Goal: Navigation & Orientation: Find specific page/section

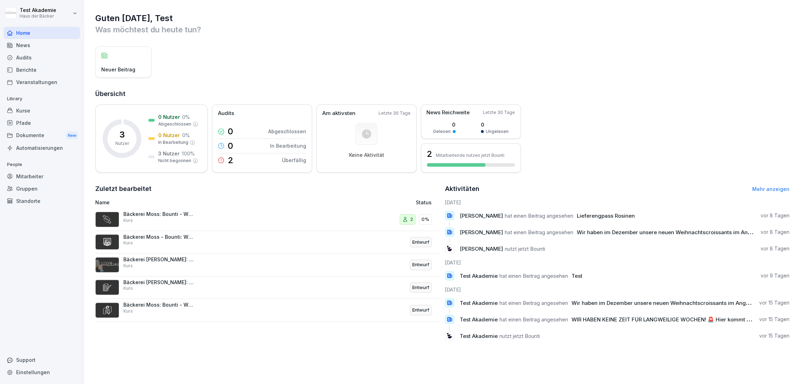
click at [527, 95] on h2 "Übersicht" at bounding box center [442, 94] width 695 height 10
click at [468, 54] on div "Neuer Beitrag" at bounding box center [442, 61] width 695 height 31
click at [57, 113] on div "Kurse" at bounding box center [42, 110] width 77 height 12
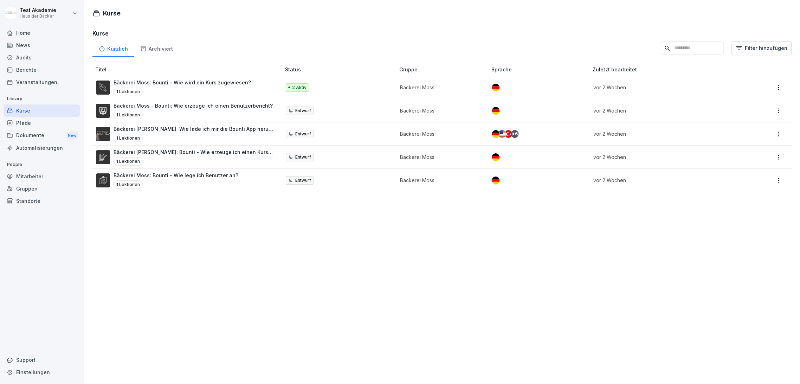
click at [51, 92] on div "Home News Audits Berichte Veranstaltungen Library Kurse Pfade Dokumente New Aut…" at bounding box center [42, 202] width 77 height 358
click at [48, 79] on div "Veranstaltungen" at bounding box center [42, 82] width 77 height 12
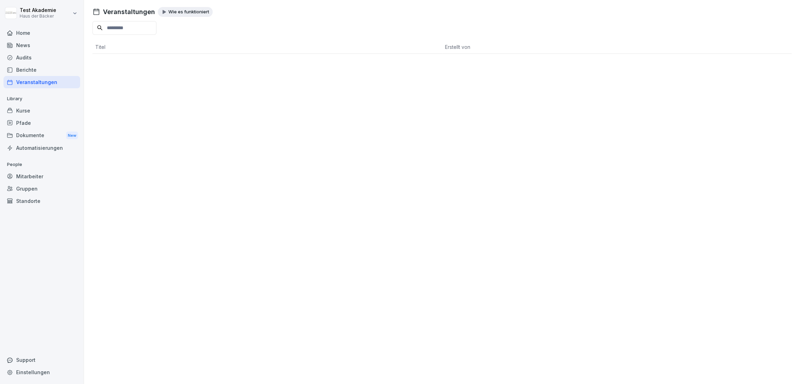
click at [49, 64] on div "Berichte" at bounding box center [42, 70] width 77 height 12
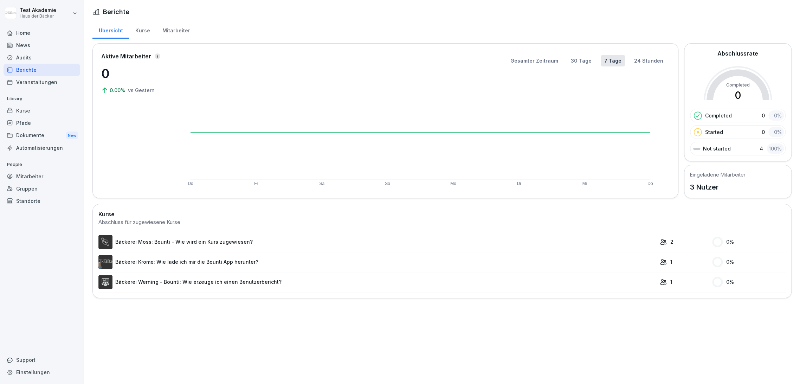
click at [47, 54] on div "Audits" at bounding box center [42, 57] width 77 height 12
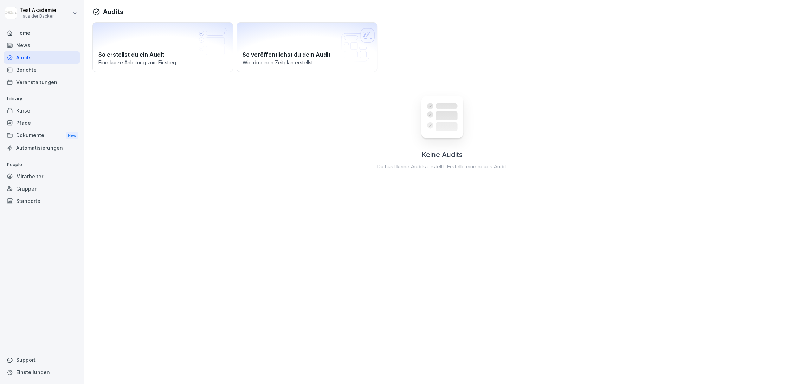
click at [45, 45] on div "News" at bounding box center [42, 45] width 77 height 12
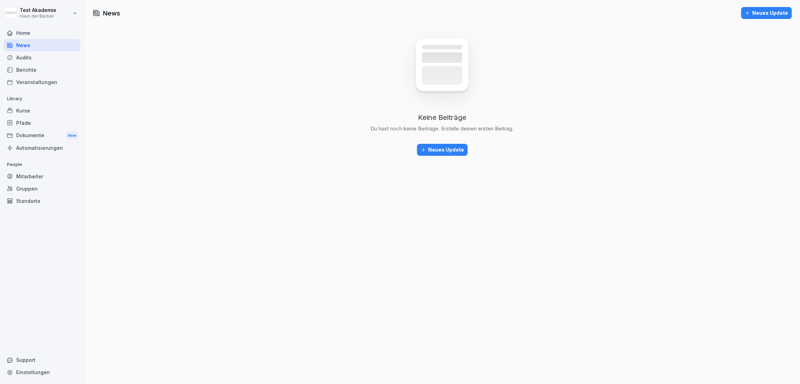
click at [46, 23] on div at bounding box center [42, 25] width 77 height 4
click at [46, 30] on div "Home" at bounding box center [42, 33] width 77 height 12
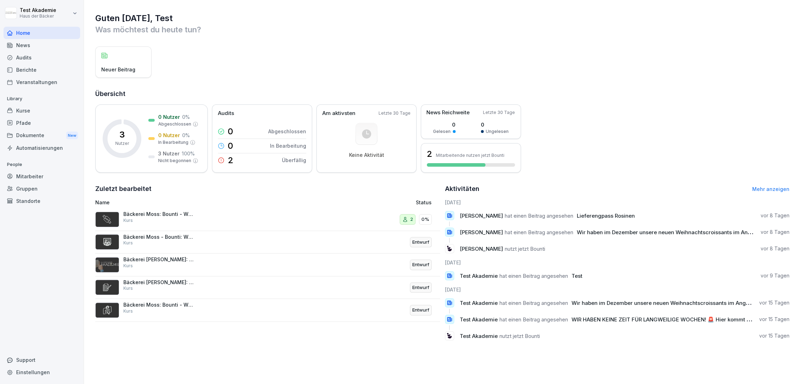
click at [753, 188] on link "Mehr anzeigen" at bounding box center [771, 189] width 37 height 6
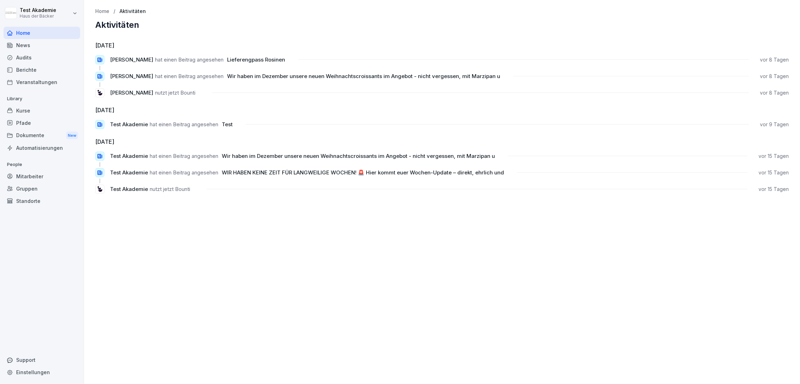
drag, startPoint x: 410, startPoint y: 247, endPoint x: 401, endPoint y: 241, distance: 10.9
click at [409, 245] on div "Home / Aktivitäten Aktivitäten [DATE] [PERSON_NAME] hat einen Beitrag angesehen…" at bounding box center [442, 192] width 716 height 384
click at [34, 33] on div "Home" at bounding box center [42, 33] width 77 height 12
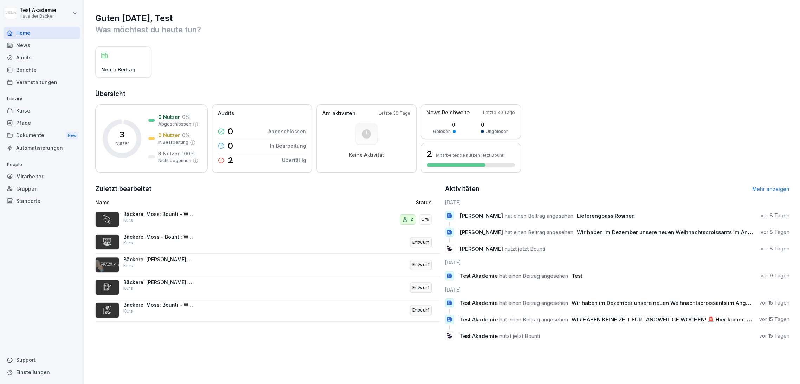
click at [34, 33] on div "Home" at bounding box center [42, 33] width 77 height 12
click at [38, 112] on div "Kurse" at bounding box center [42, 110] width 77 height 12
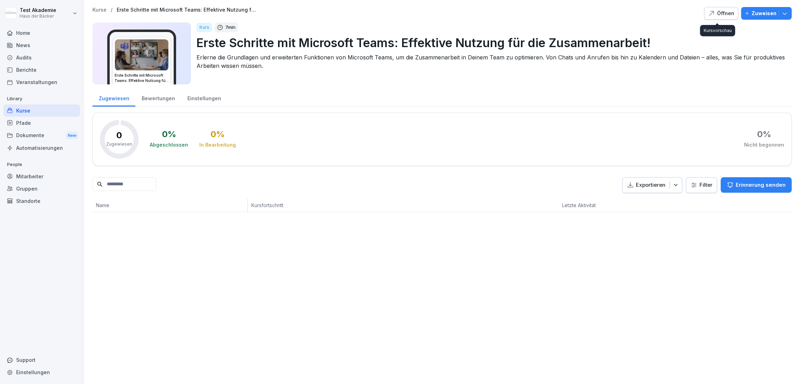
click at [710, 14] on icon "button" at bounding box center [712, 13] width 4 height 4
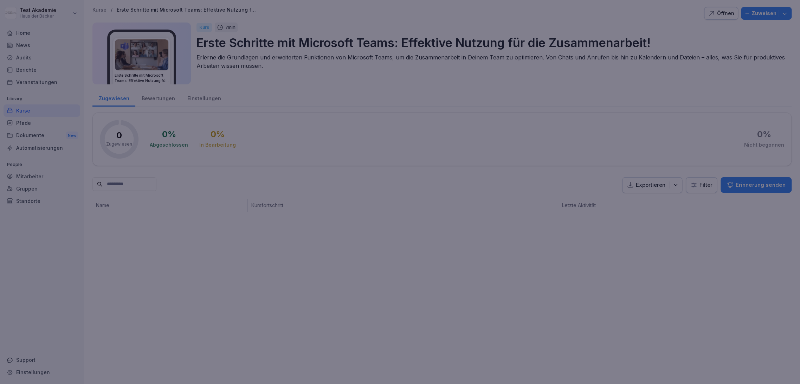
click at [312, 333] on div at bounding box center [400, 192] width 800 height 384
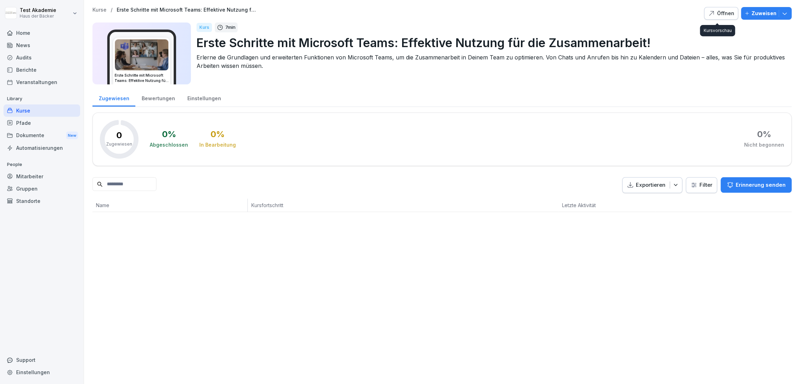
click at [711, 14] on icon "button" at bounding box center [711, 13] width 7 height 7
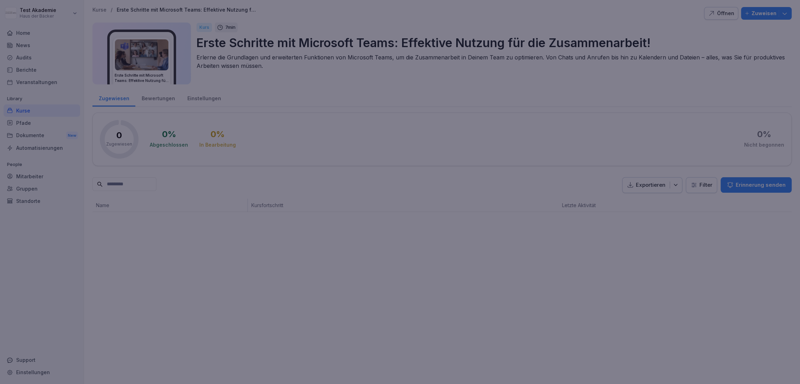
click at [625, 32] on div at bounding box center [400, 192] width 800 height 384
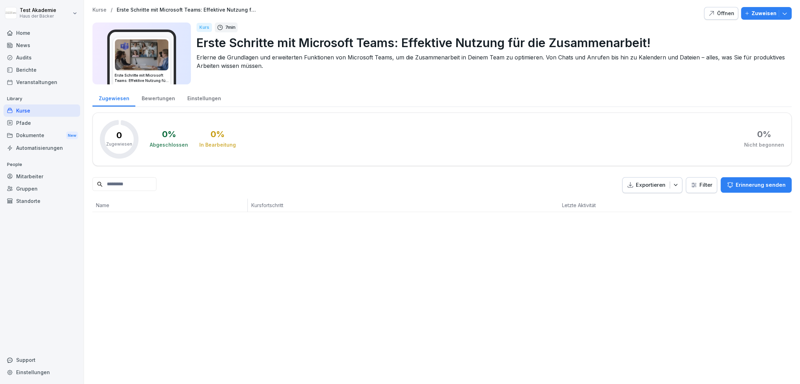
click at [63, 109] on div "Kurse" at bounding box center [42, 110] width 77 height 12
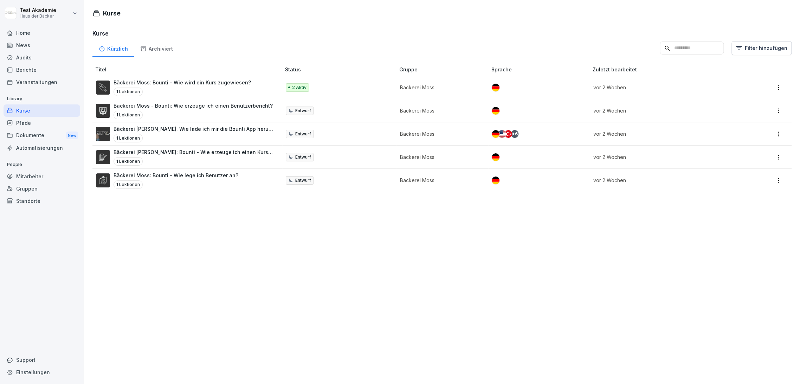
click at [661, 50] on input at bounding box center [692, 47] width 64 height 13
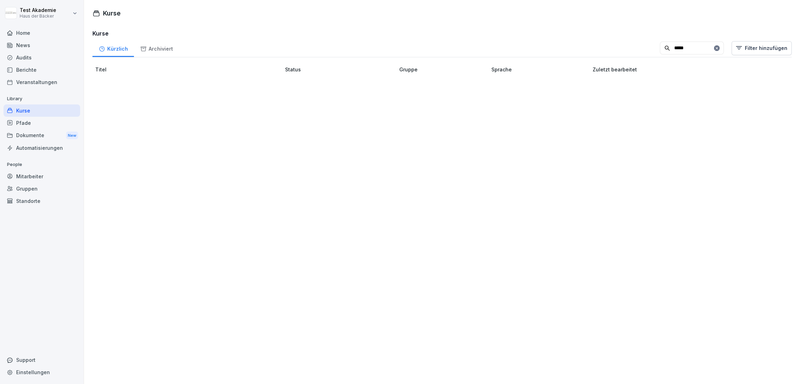
type input "*****"
click at [57, 30] on div "Home" at bounding box center [42, 33] width 77 height 12
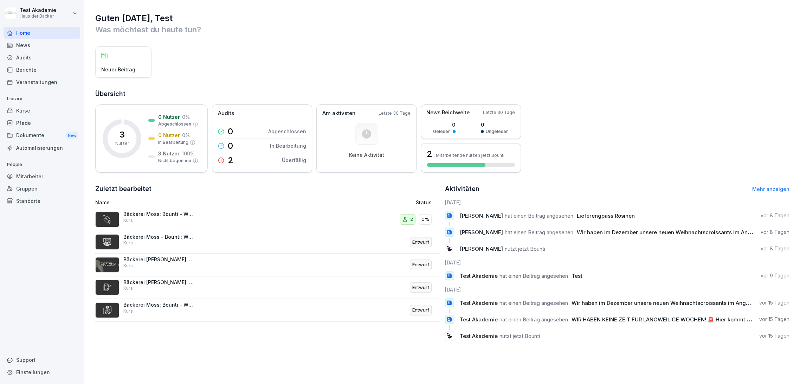
click at [75, 13] on html "Test Akademie Haus der Bäcker Home News Audits Berichte Veranstaltungen Library…" at bounding box center [400, 192] width 800 height 384
click at [59, 45] on div "Abmelden" at bounding box center [45, 44] width 70 height 13
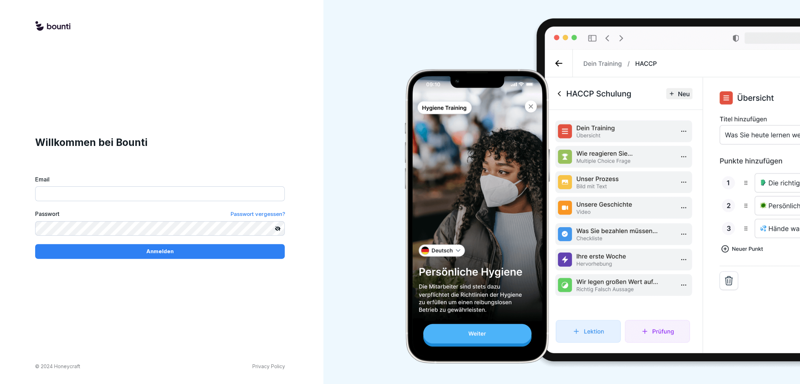
click at [120, 198] on input "Email" at bounding box center [160, 193] width 250 height 15
paste input "**********"
type input "**********"
click at [155, 247] on button "Anmelden" at bounding box center [160, 251] width 250 height 15
